Goal: Obtain resource: Download file/media

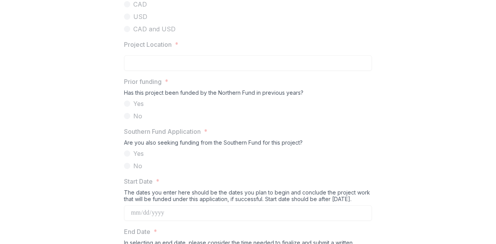
scroll to position [786, 0]
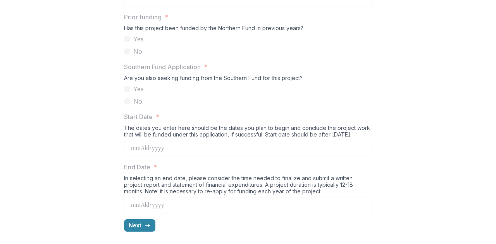
click at [141, 225] on button "Next" at bounding box center [139, 226] width 31 height 12
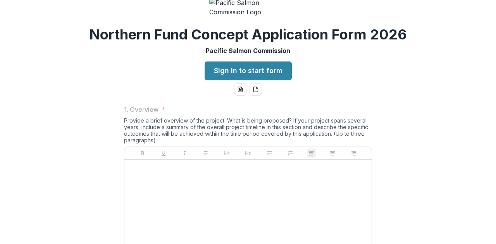
scroll to position [0, 0]
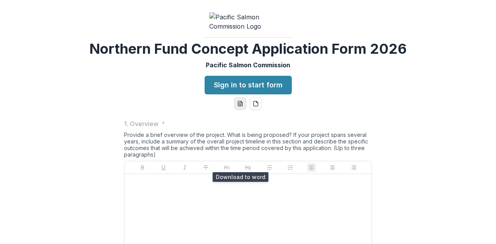
click at [239, 107] on icon "word-download" at bounding box center [240, 104] width 6 height 6
click at [254, 107] on icon "pdf-download" at bounding box center [256, 104] width 6 height 6
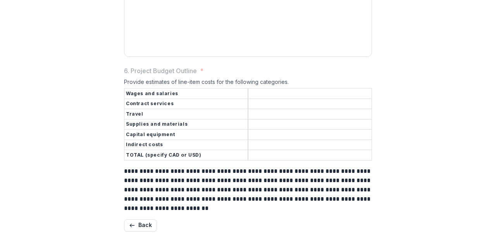
scroll to position [986, 0]
click at [135, 224] on button "Back" at bounding box center [140, 226] width 33 height 12
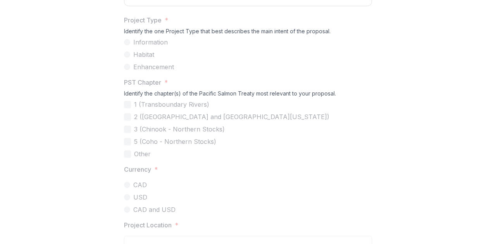
scroll to position [483, 0]
